Goal: Transaction & Acquisition: Purchase product/service

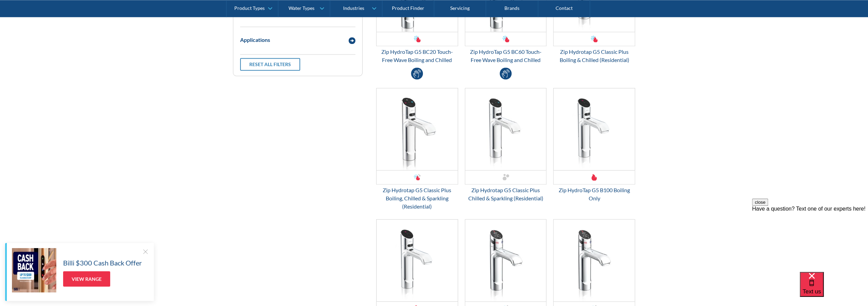
scroll to position [989, 0]
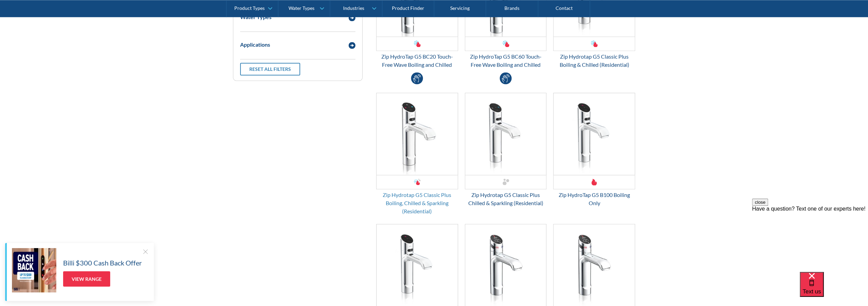
click at [418, 203] on div "Zip Hydrotap G5 Classic Plus Boiling, Chilled & Sparkling (Residential)" at bounding box center [417, 203] width 82 height 25
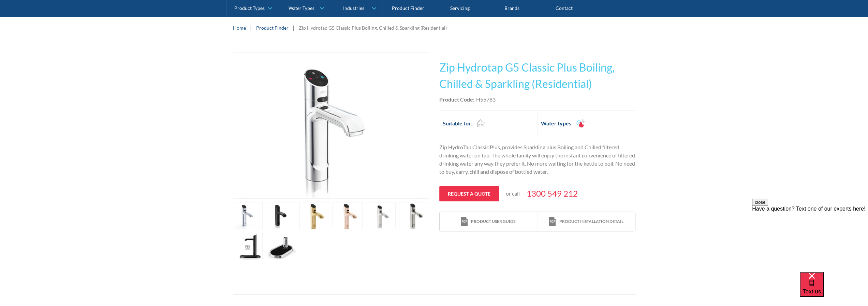
click at [278, 216] on link "open lightbox" at bounding box center [281, 215] width 30 height 27
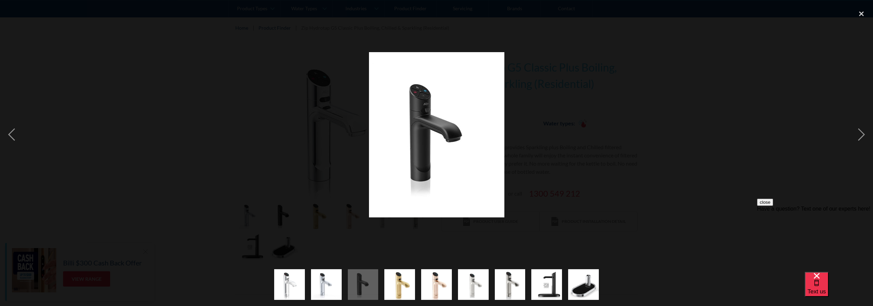
click at [403, 283] on img "show item 4 of 9" at bounding box center [400, 285] width 31 height 38
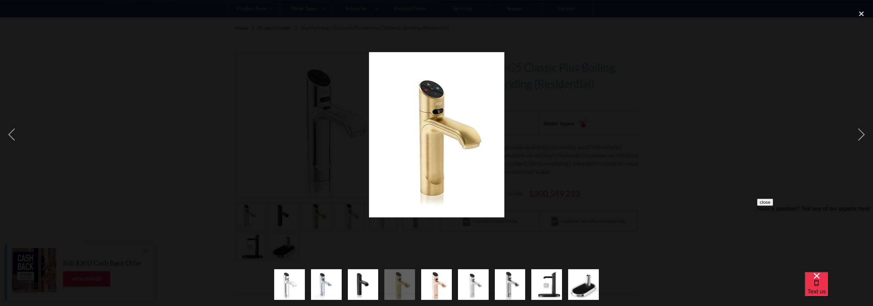
click at [472, 285] on img "show item 6 of 9" at bounding box center [473, 285] width 31 height 38
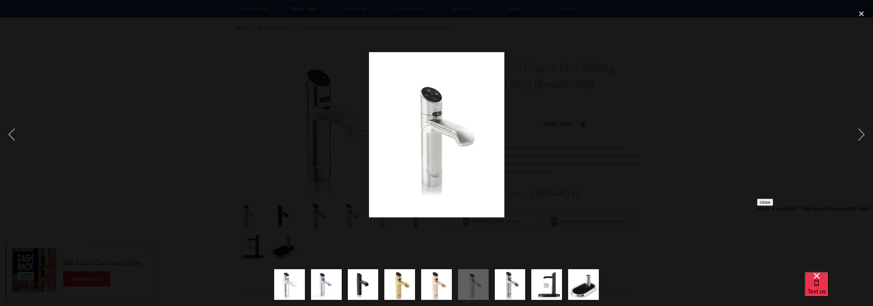
click at [515, 284] on img "show item 7 of 9" at bounding box center [510, 285] width 31 height 38
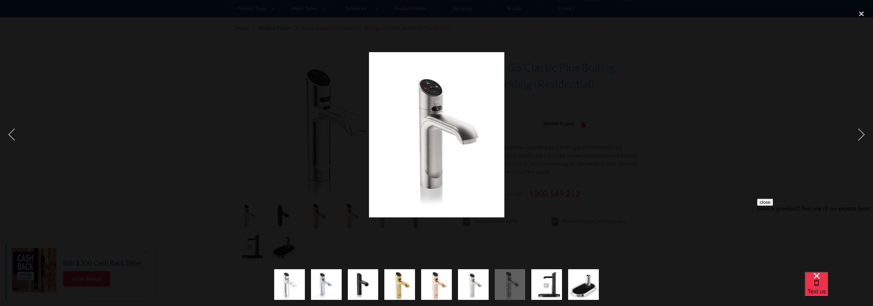
click at [557, 288] on img "show item 8 of 9" at bounding box center [547, 285] width 31 height 31
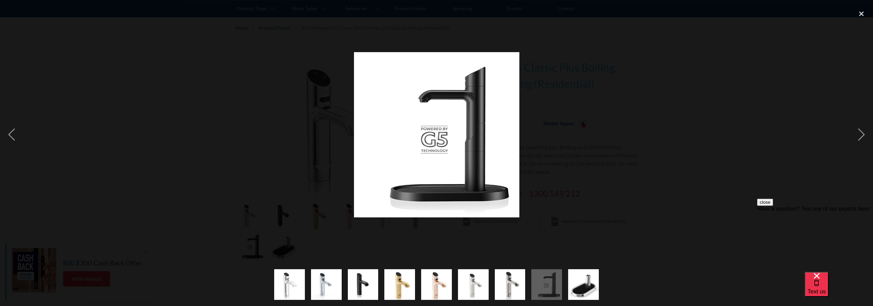
click at [582, 285] on img "show item 9 of 9" at bounding box center [583, 285] width 31 height 38
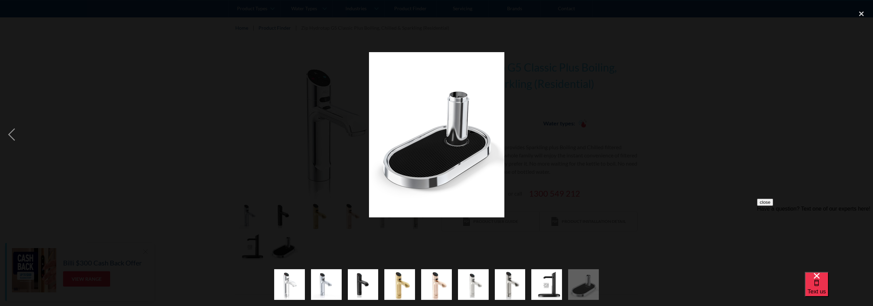
click at [401, 285] on img "show item 4 of 9" at bounding box center [400, 285] width 31 height 38
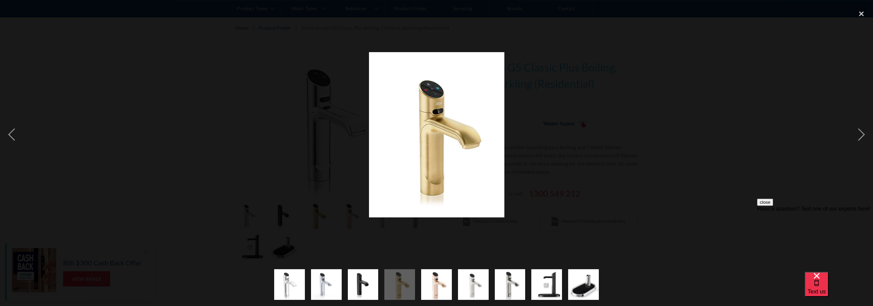
click at [371, 285] on img "show item 3 of 9" at bounding box center [363, 285] width 31 height 38
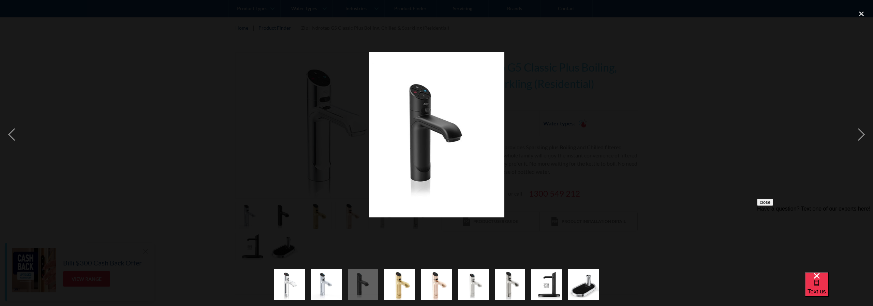
click at [333, 284] on img "show item 2 of 9" at bounding box center [326, 285] width 31 height 38
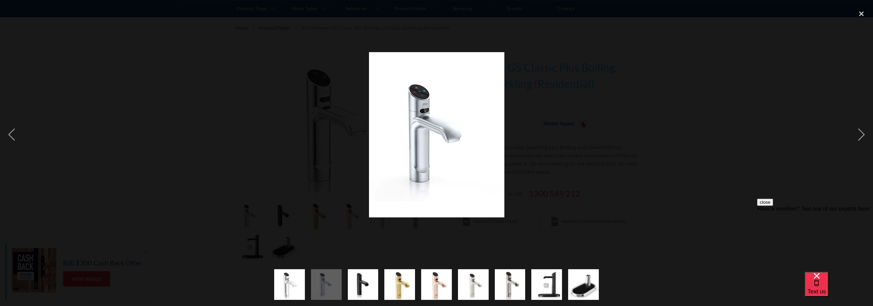
click at [287, 282] on img "show item 1 of 9" at bounding box center [289, 285] width 35 height 31
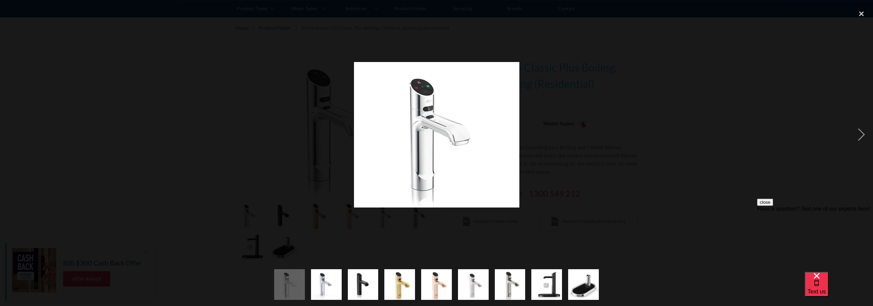
click at [328, 284] on img "show item 2 of 9" at bounding box center [326, 285] width 31 height 38
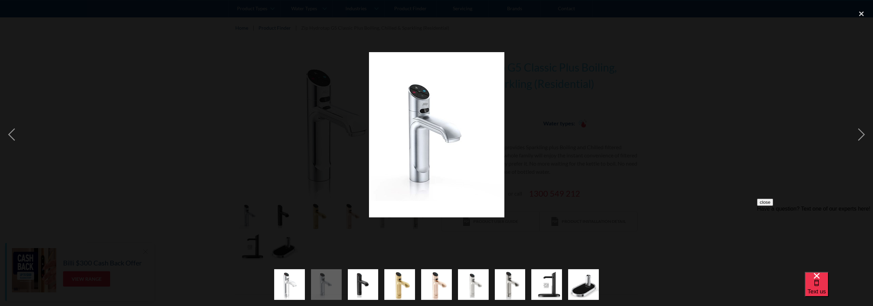
click at [354, 281] on img "show item 3 of 9" at bounding box center [363, 285] width 31 height 38
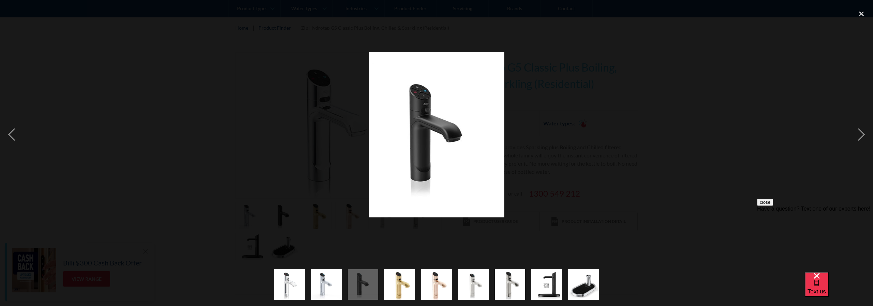
click at [402, 278] on img "show item 4 of 9" at bounding box center [400, 285] width 31 height 38
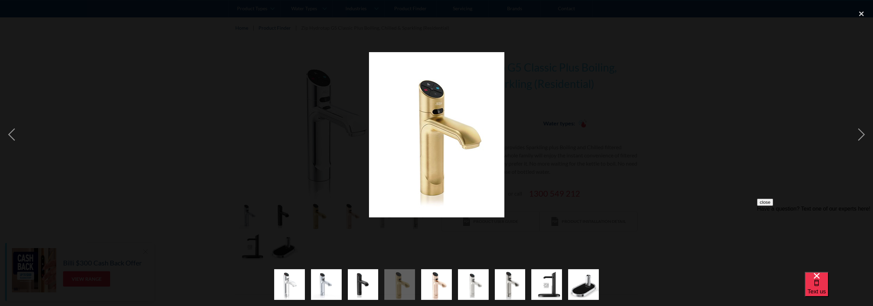
click at [442, 285] on img "show item 5 of 9" at bounding box center [436, 285] width 31 height 38
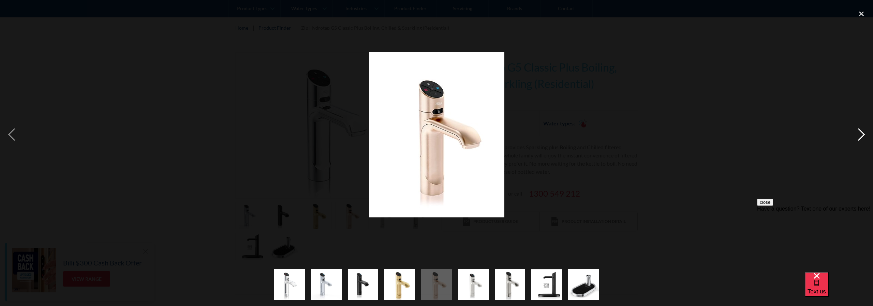
click at [862, 134] on div "next image" at bounding box center [861, 134] width 23 height 257
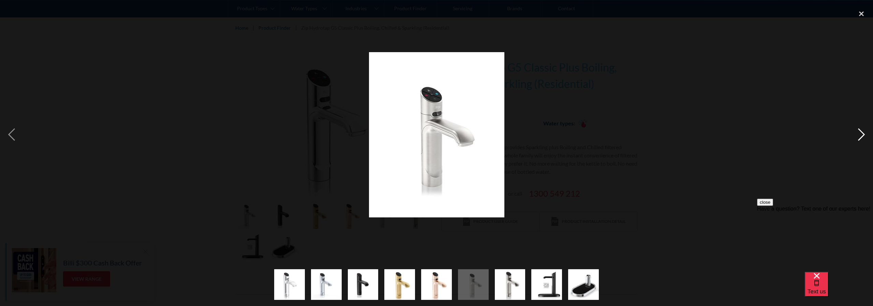
click at [862, 134] on div "next image" at bounding box center [861, 134] width 23 height 257
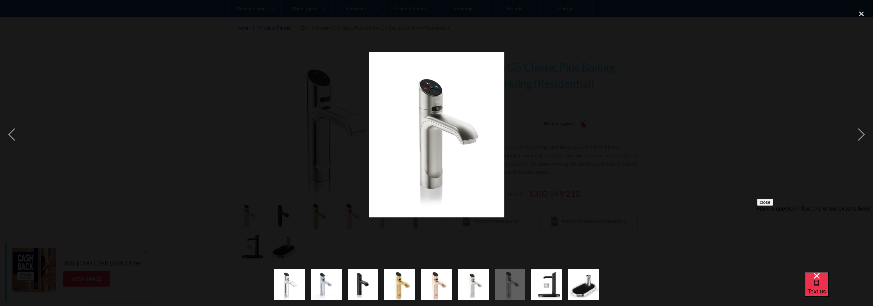
click at [472, 281] on img "show item 6 of 9" at bounding box center [473, 285] width 31 height 38
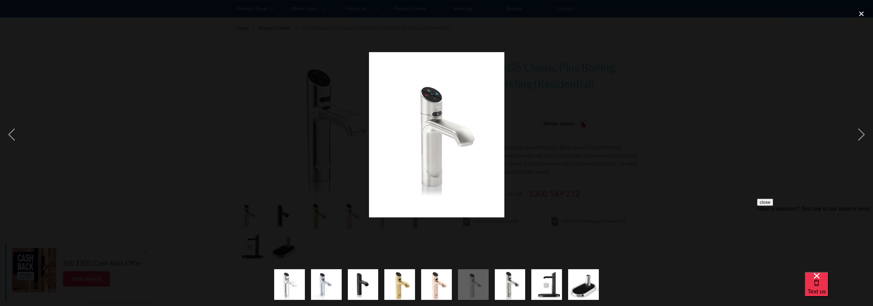
click at [363, 279] on img "show item 3 of 9" at bounding box center [363, 285] width 31 height 38
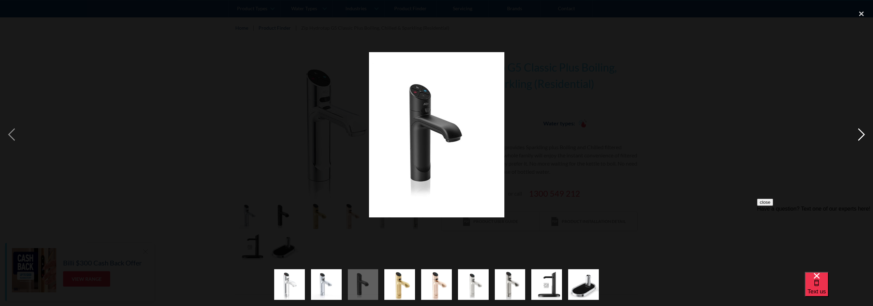
click at [864, 135] on div "next image" at bounding box center [861, 134] width 23 height 257
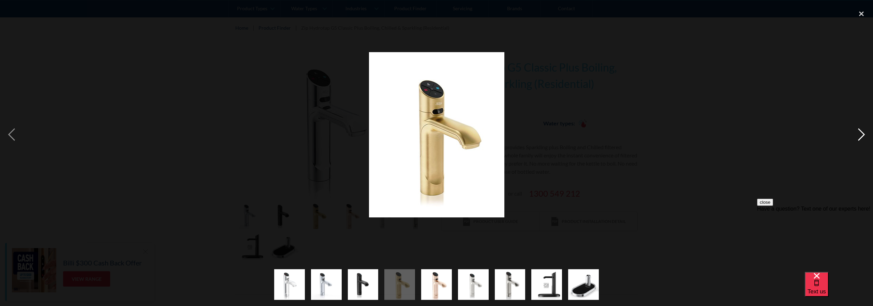
click at [863, 134] on div "next image" at bounding box center [861, 134] width 23 height 257
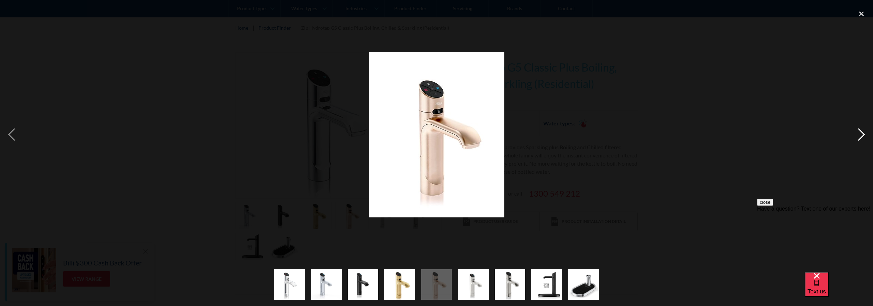
click at [863, 134] on div "next image" at bounding box center [861, 134] width 23 height 257
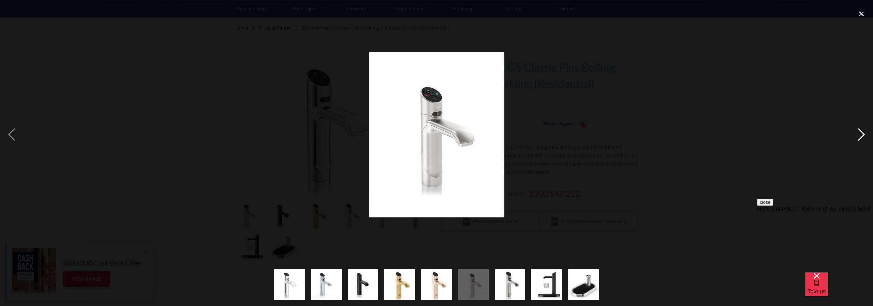
click at [863, 134] on div "next image" at bounding box center [861, 134] width 23 height 257
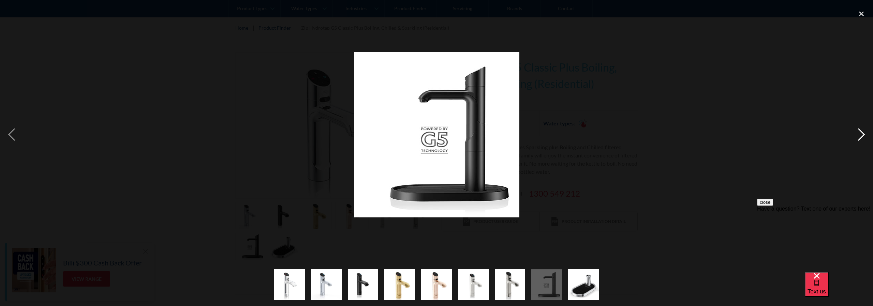
click at [863, 134] on div "next image" at bounding box center [861, 134] width 23 height 257
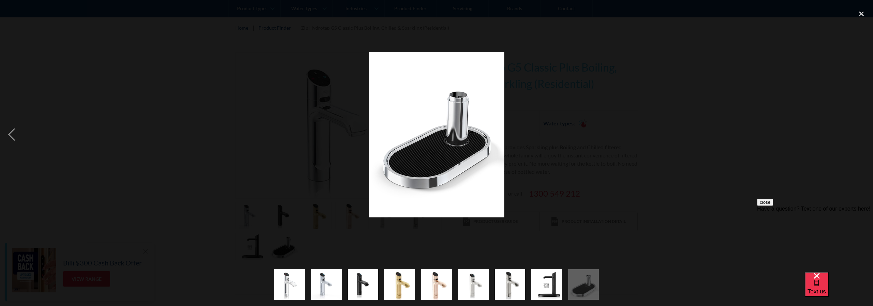
click at [740, 150] on div at bounding box center [436, 134] width 873 height 257
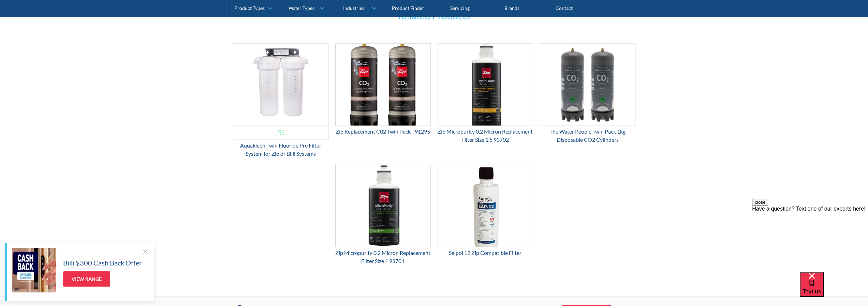
scroll to position [1024, 0]
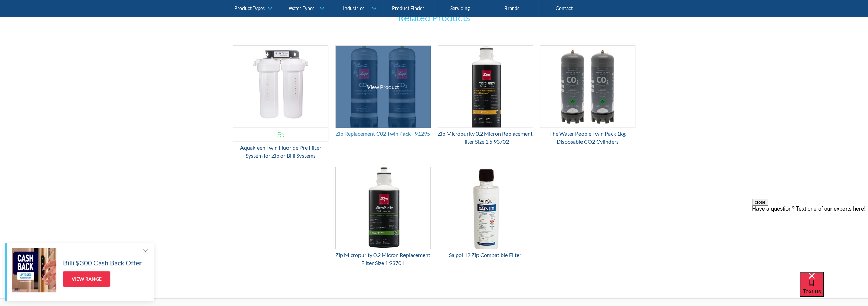
click at [367, 132] on div "Zip Replacement C02 Twin Pack - 91295" at bounding box center [383, 134] width 96 height 8
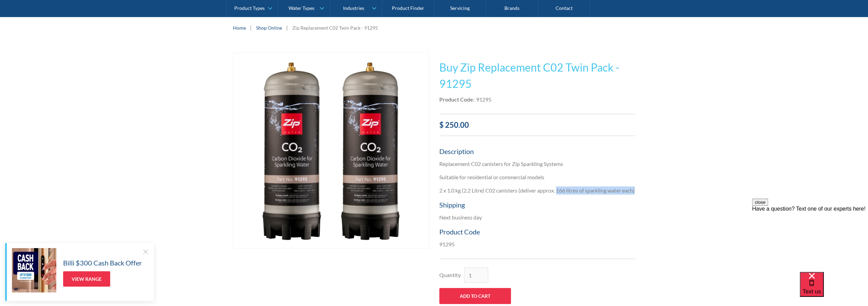
drag, startPoint x: 558, startPoint y: 190, endPoint x: 629, endPoint y: 200, distance: 71.4
click at [629, 195] on p "2 x 1.0 kg (2.2 Litre) C02 canisters (deliver approx. 166 litres of sparkling w…" at bounding box center [537, 191] width 196 height 8
click at [498, 195] on p "2 x 1.0 kg (2.2 Litre) C02 canisters (deliver approx. 166 litres of sparkling w…" at bounding box center [537, 191] width 196 height 8
click at [453, 195] on p "2 x 1.0 kg (2.2 Litre) C02 canisters (deliver approx. 166 litres of sparkling w…" at bounding box center [537, 191] width 196 height 8
click at [448, 195] on p "2 x 1.0 kg (2.2 Litre) C02 canisters (deliver approx. 166 litres of sparkling w…" at bounding box center [537, 191] width 196 height 8
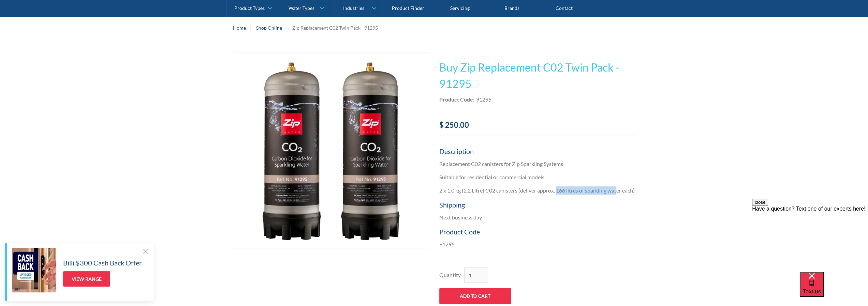
drag, startPoint x: 560, startPoint y: 190, endPoint x: 620, endPoint y: 192, distance: 60.1
click at [620, 192] on p "2 x 1.0 kg (2.2 Litre) C02 canisters (deliver approx. 166 litres of sparkling w…" at bounding box center [537, 191] width 196 height 8
click at [447, 195] on p "2 x 1.0 kg (2.2 Litre) C02 canisters (deliver approx. 166 litres of sparkling w…" at bounding box center [537, 191] width 196 height 8
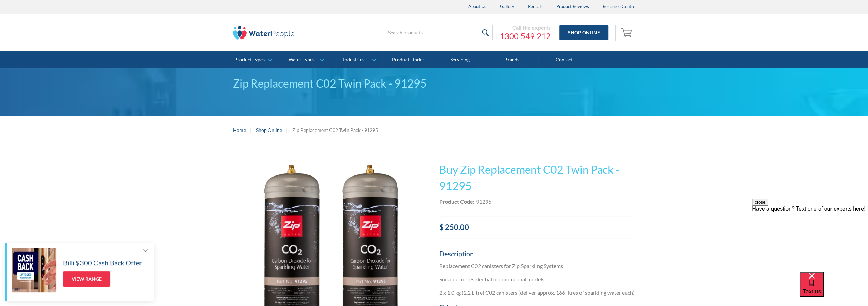
click at [136, 26] on div "Call the experts 1300 549 212 Shop Online 0 Your Cart Subtotal Pay with browser…" at bounding box center [434, 33] width 855 height 38
click at [94, 25] on div "Call the experts 1300 549 212 Shop Online 0 Your Cart Subtotal Pay with browser…" at bounding box center [434, 33] width 855 height 38
